Goal: Task Accomplishment & Management: Complete application form

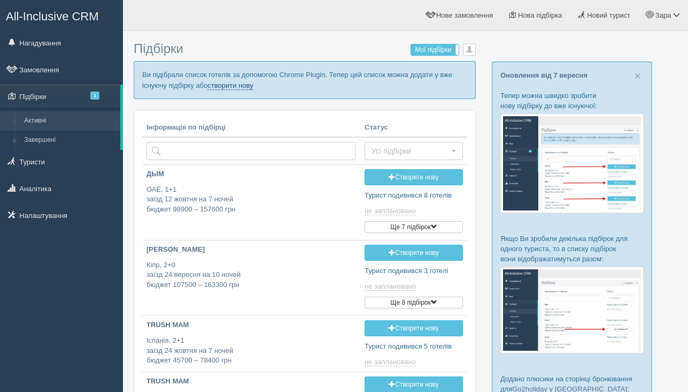
click at [253, 83] on link "створити нову" at bounding box center [230, 85] width 45 height 9
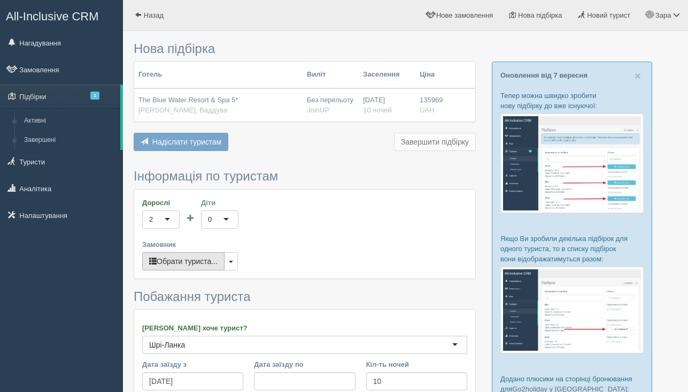
click at [201, 264] on button "Обрати туриста..." at bounding box center [183, 261] width 82 height 18
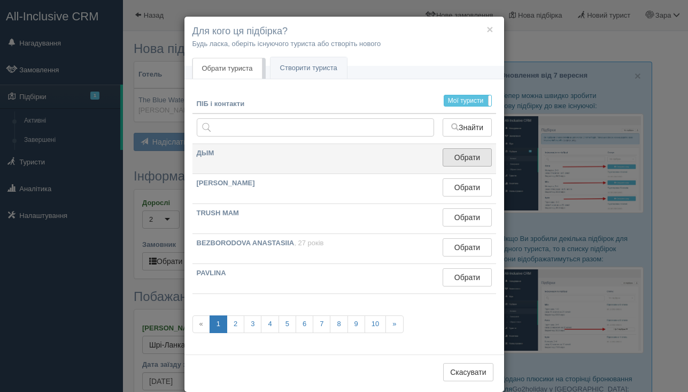
click at [464, 154] on button "Обрати" at bounding box center [467, 157] width 49 height 18
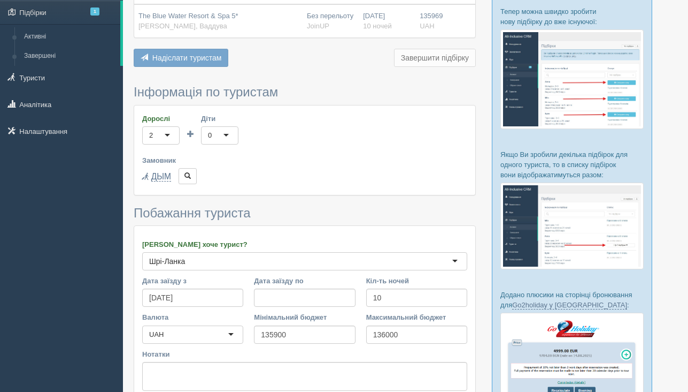
scroll to position [199, 0]
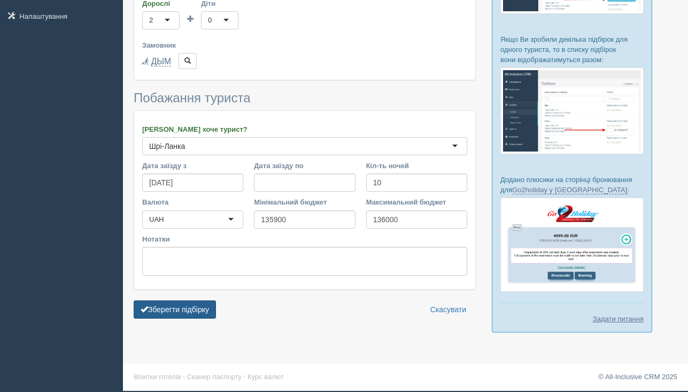
click at [193, 308] on button "Зберегти підбірку" at bounding box center [175, 309] width 82 height 18
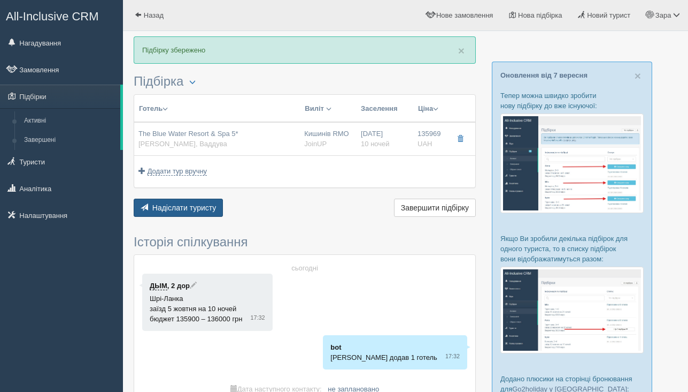
click at [183, 206] on span "Надіслати туристу" at bounding box center [184, 207] width 64 height 9
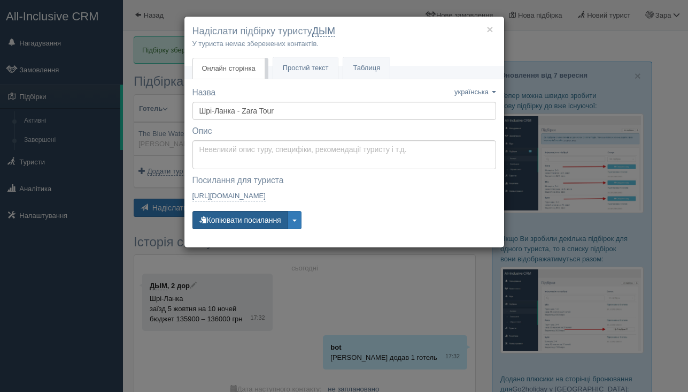
click at [240, 219] on button "Копіювати посилання" at bounding box center [241, 220] width 96 height 18
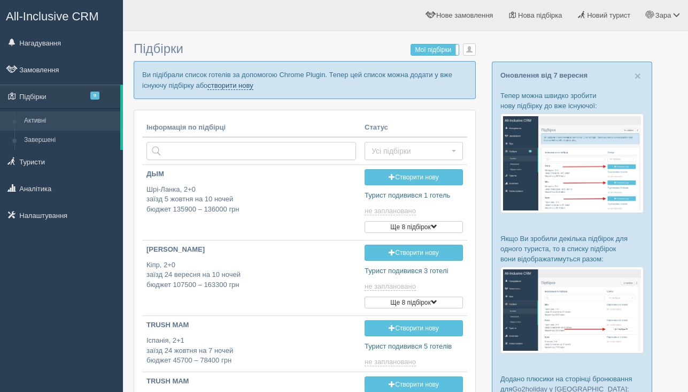
click at [246, 81] on link "створити нову" at bounding box center [230, 85] width 45 height 9
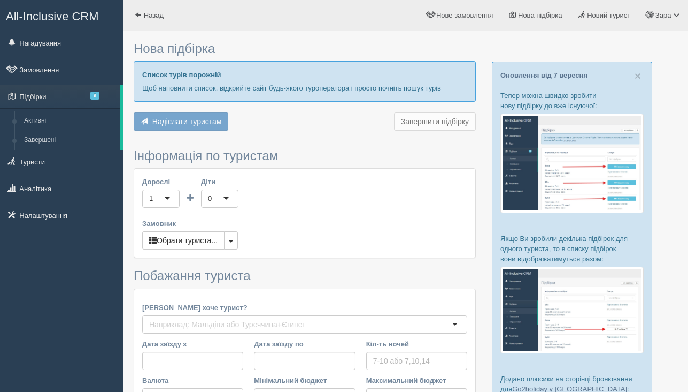
type input "9"
type input "107900"
type input "158300"
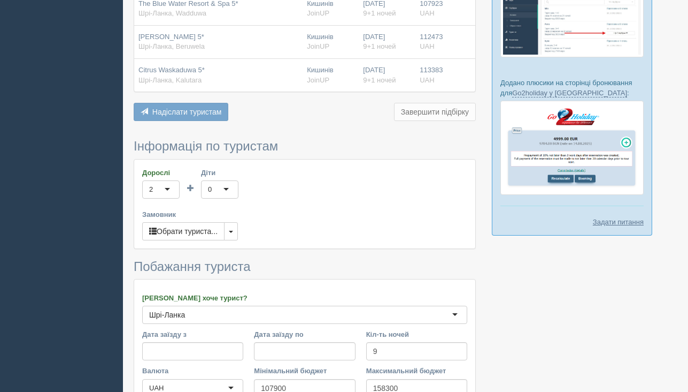
scroll to position [316, 0]
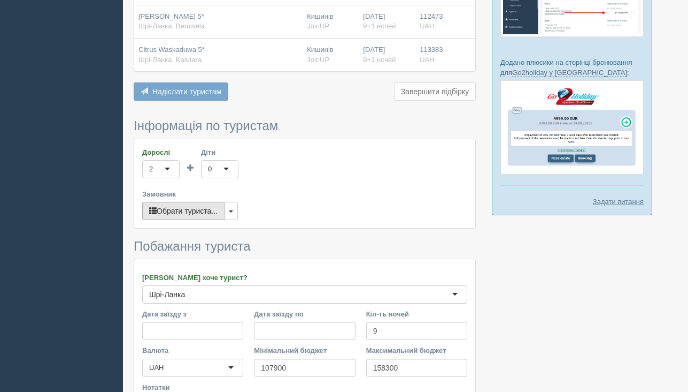
click at [196, 211] on button "Обрати туриста..." at bounding box center [183, 211] width 82 height 18
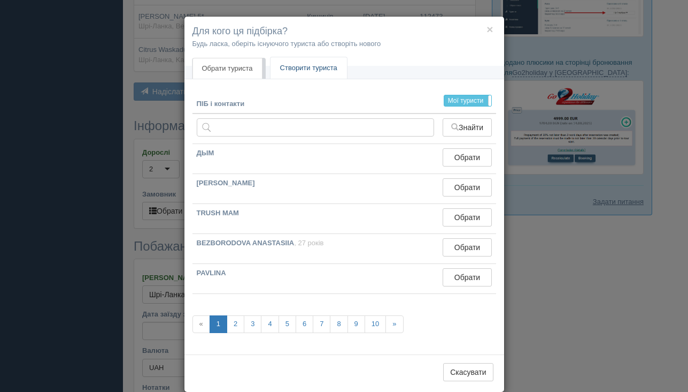
click at [335, 62] on link "Створити туриста" at bounding box center [309, 68] width 76 height 22
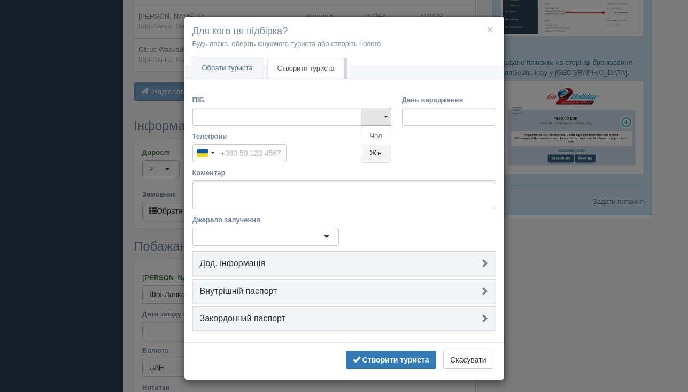
click at [374, 158] on link "Жін" at bounding box center [376, 153] width 29 height 18
type input "[PERSON_NAME]"
click at [404, 357] on b "Створити туриста" at bounding box center [396, 359] width 67 height 9
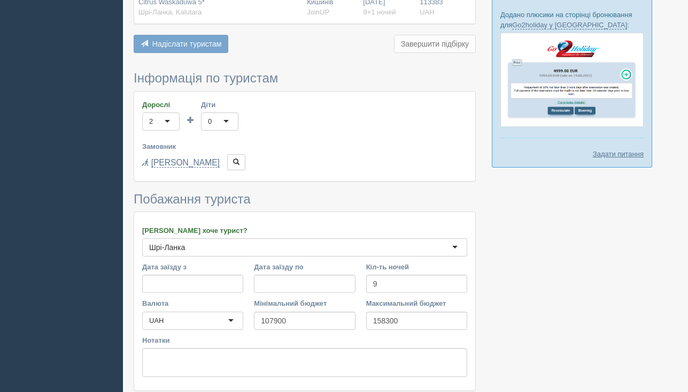
scroll to position [445, 0]
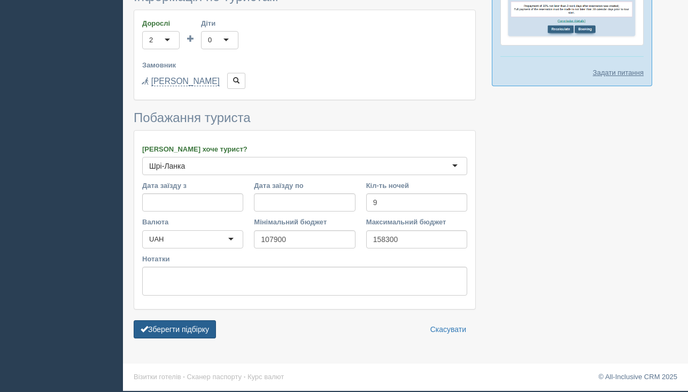
click at [190, 336] on button "Зберегти підбірку" at bounding box center [175, 329] width 82 height 18
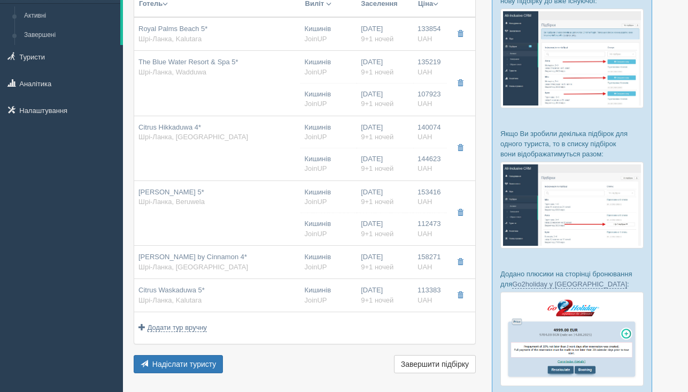
scroll to position [110, 0]
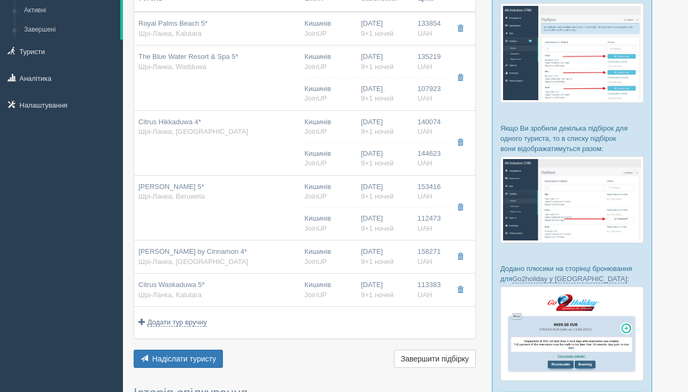
click at [187, 349] on div "Готель Розділити готелі... [GEOGRAPHIC_DATA] [GEOGRAPHIC_DATA] Авіа Автобус Зас…" at bounding box center [305, 177] width 342 height 386
click at [187, 363] on span "Надіслати туристу" at bounding box center [184, 358] width 64 height 9
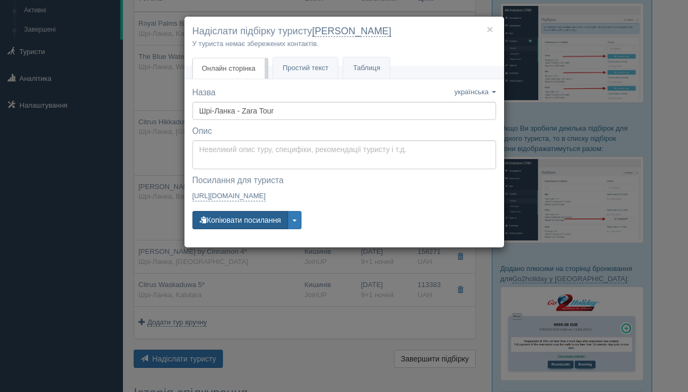
click at [261, 216] on button "Копіювати посилання" at bounding box center [241, 220] width 96 height 18
click at [260, 216] on button "Копіювати посилання" at bounding box center [241, 220] width 96 height 18
click at [233, 224] on button "Копіювати посилання" at bounding box center [241, 220] width 96 height 18
